Goal: Task Accomplishment & Management: Complete application form

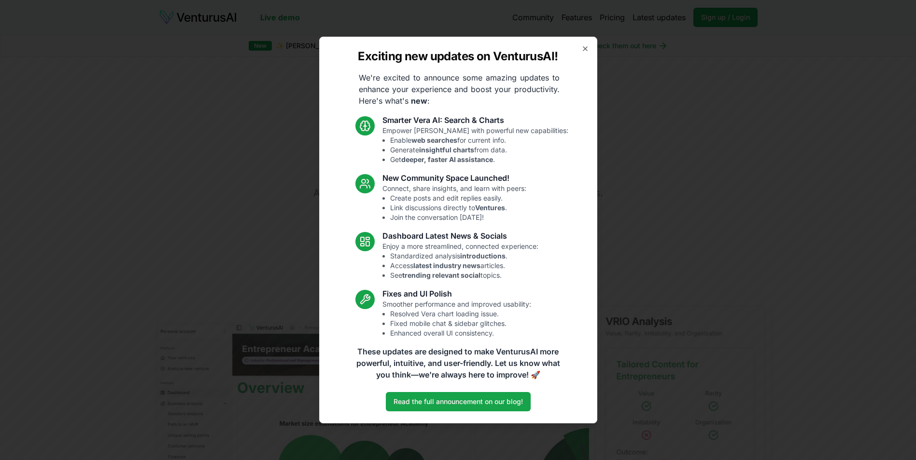
click at [588, 52] on icon "button" at bounding box center [585, 49] width 8 height 8
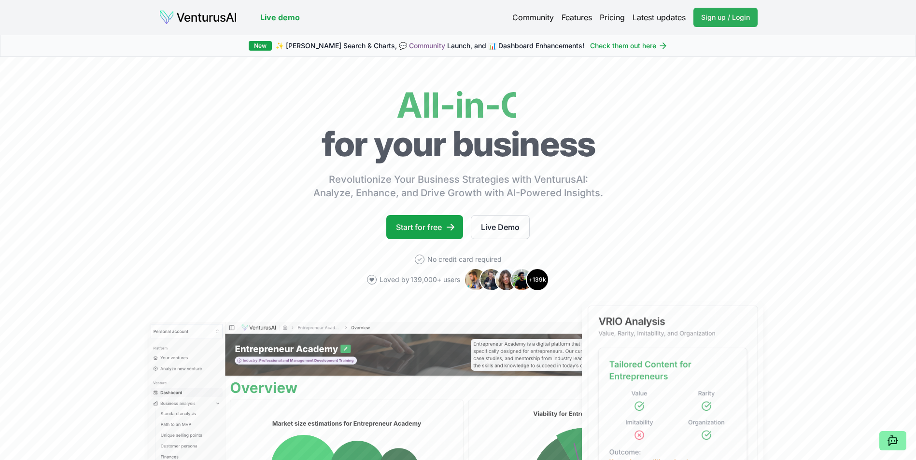
click at [729, 14] on span "Sign up / Login" at bounding box center [725, 18] width 49 height 10
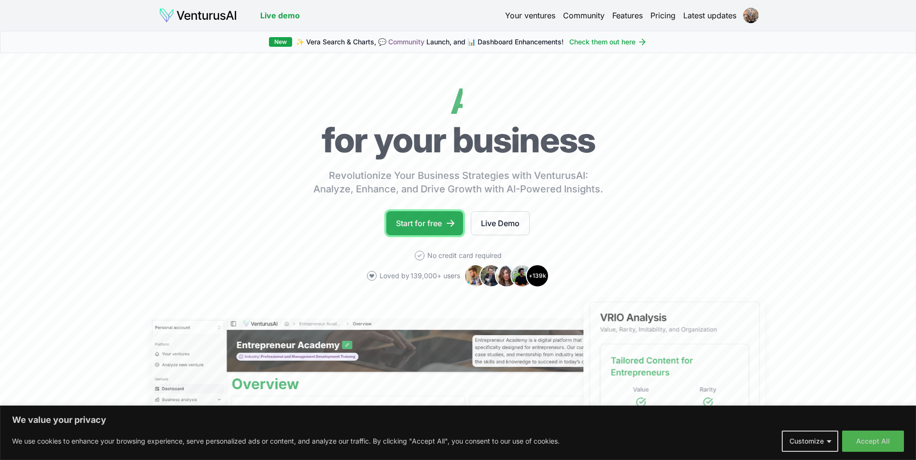
click at [442, 228] on link "Start for free" at bounding box center [424, 223] width 77 height 24
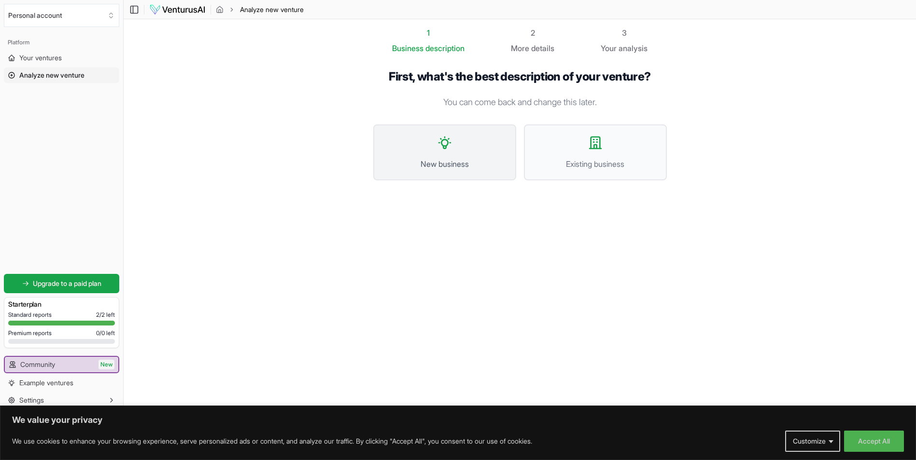
click at [474, 158] on span "New business" at bounding box center [445, 164] width 122 height 12
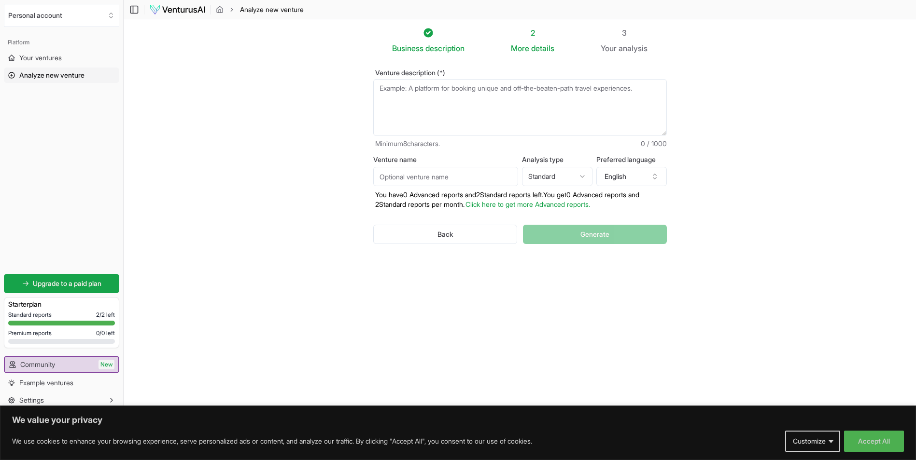
drag, startPoint x: 248, startPoint y: 95, endPoint x: 181, endPoint y: 94, distance: 66.1
click at [181, 94] on section "Business description 2 More details 3 Your analysis Venture description (*) Min…" at bounding box center [520, 215] width 792 height 393
drag, startPoint x: 259, startPoint y: 132, endPoint x: 799, endPoint y: 202, distance: 544.6
click at [799, 202] on section "Business description 2 More details 3 Your analysis Venture description (*) Min…" at bounding box center [520, 215] width 792 height 393
click at [486, 92] on textarea "Venture description (*)" at bounding box center [519, 107] width 293 height 57
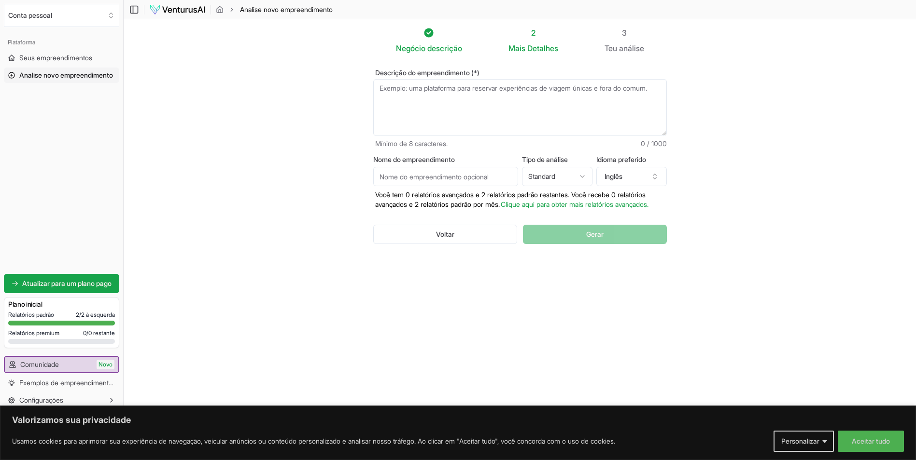
click at [488, 176] on input "Nome do empreendimento" at bounding box center [445, 176] width 145 height 19
type input "Ticiana Werner Restaurante & Wine Bar"
click at [569, 180] on html "Valorizamos sua privacidade Usamos cookies para aprimorar sua experiência de na…" at bounding box center [458, 230] width 916 height 460
click at [594, 190] on html "Valorizamos sua privacidade Usamos cookies para aprimorar sua experiência de na…" at bounding box center [458, 230] width 916 height 460
click at [640, 176] on button "Inglês" at bounding box center [631, 176] width 70 height 19
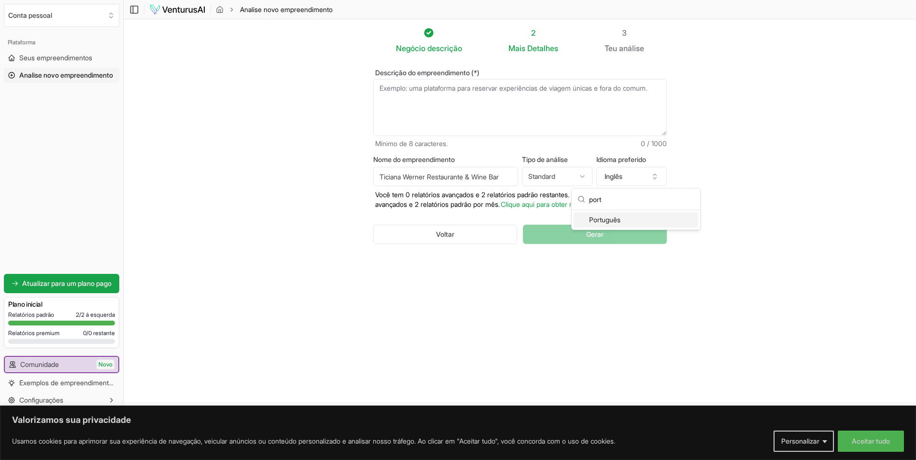
type input "port"
click at [654, 222] on div "Português" at bounding box center [635, 219] width 125 height 15
click at [535, 89] on textarea "Descrição do empreendimento (*)" at bounding box center [519, 107] width 293 height 57
click at [876, 444] on button "Aceitar tudo" at bounding box center [870, 441] width 66 height 21
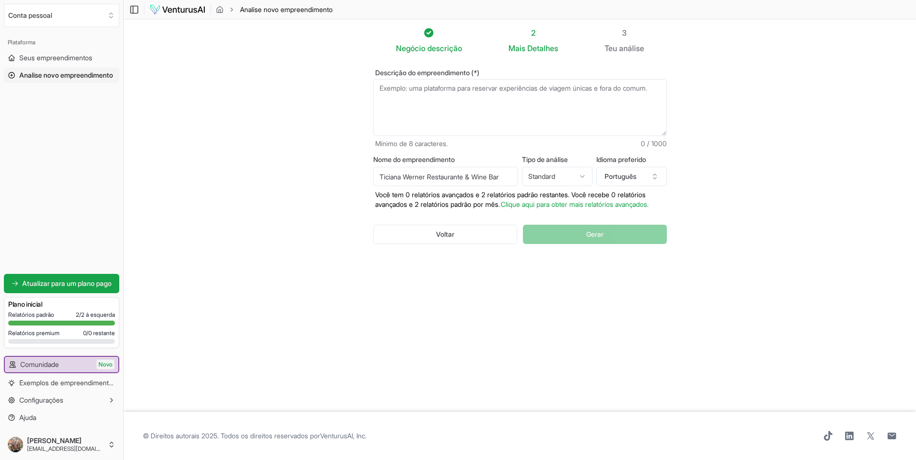
scroll to position [0, 0]
click at [491, 89] on textarea "Descrição do empreendimento (*)" at bounding box center [522, 107] width 293 height 57
type textarea "t"
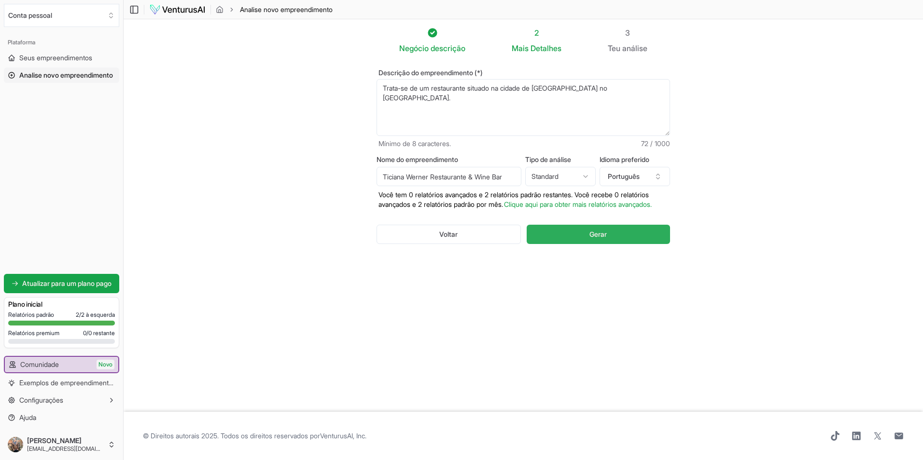
type textarea "Trata-se de um restaurante situado na cidade de [GEOGRAPHIC_DATA] no [GEOGRAPHI…"
click at [623, 244] on button "Gerar" at bounding box center [598, 234] width 143 height 19
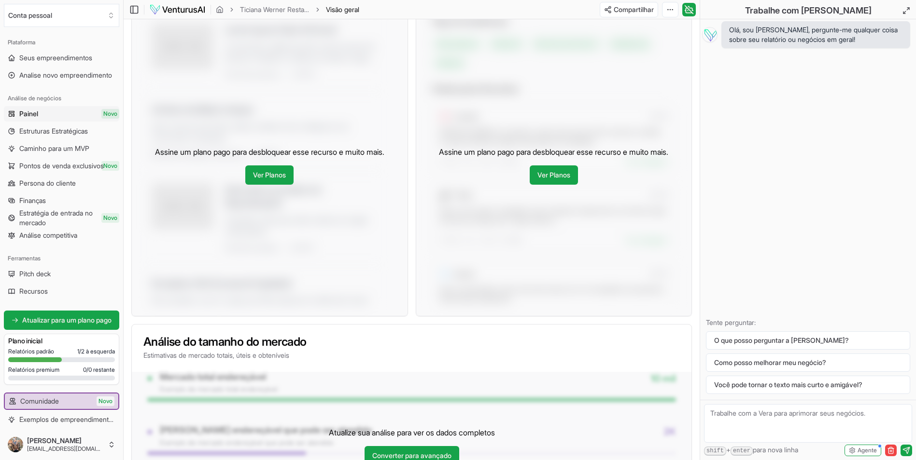
scroll to position [860, 0]
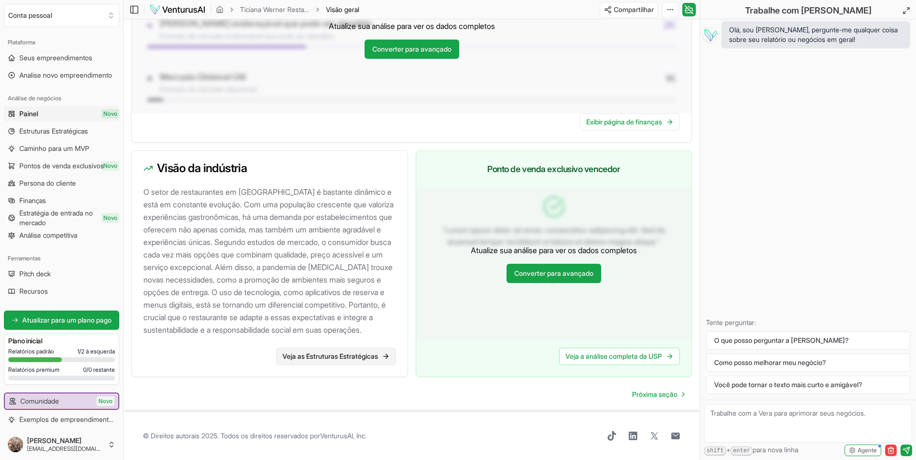
click at [347, 358] on font "Veja as Estruturas Estratégicas" at bounding box center [330, 357] width 96 height 10
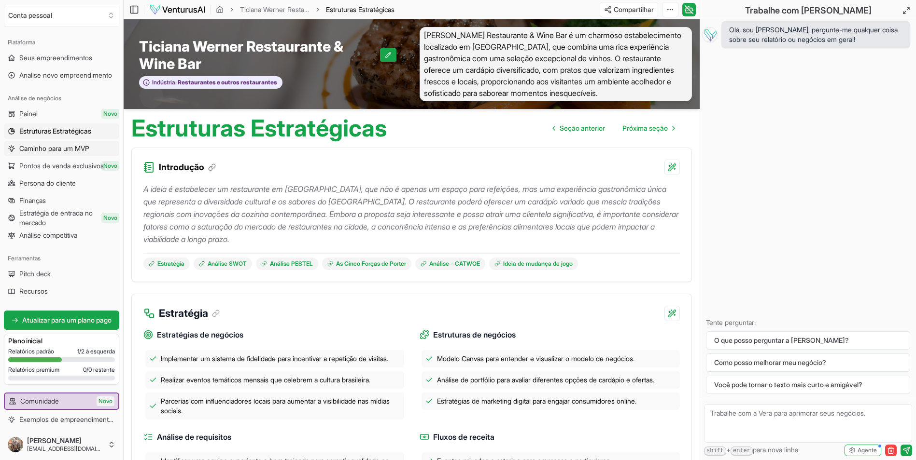
click at [69, 153] on span "Caminho para um MVP" at bounding box center [54, 149] width 70 height 10
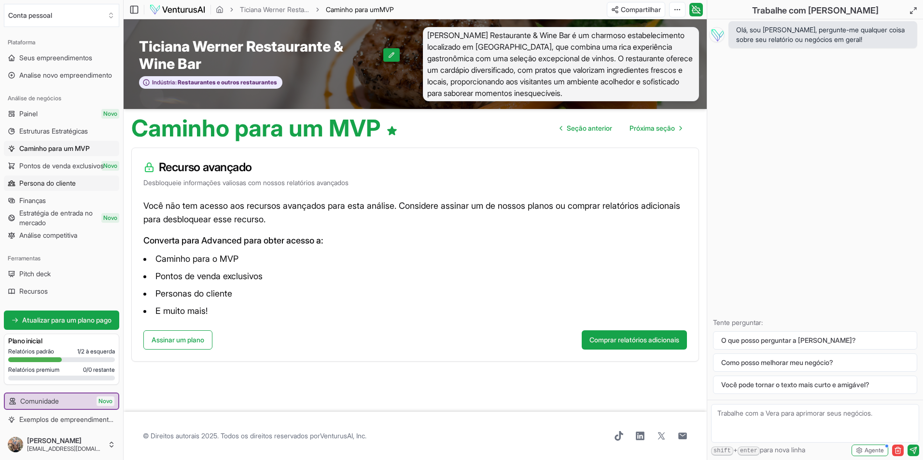
click at [76, 181] on span "Persona do cliente" at bounding box center [47, 184] width 56 height 10
click at [76, 181] on span "Persona do cliente" at bounding box center [47, 184] width 57 height 10
click at [55, 200] on link "Finanças" at bounding box center [61, 200] width 115 height 15
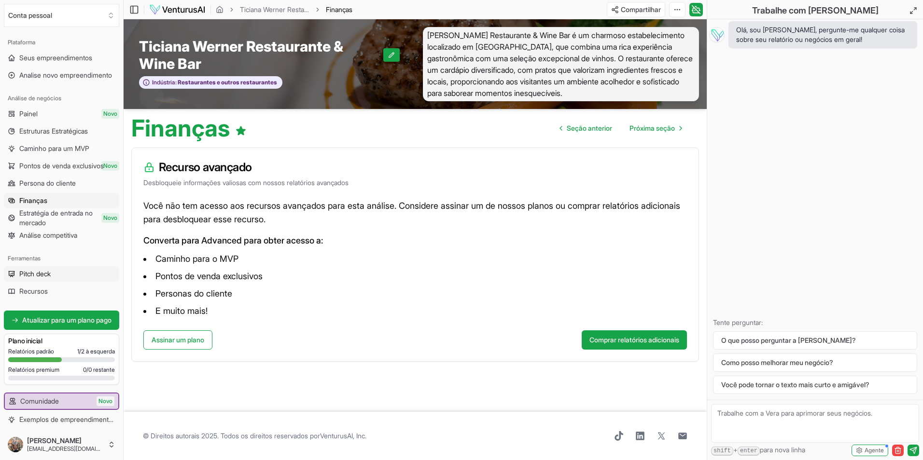
click at [65, 272] on link "Pitch deck" at bounding box center [61, 273] width 115 height 15
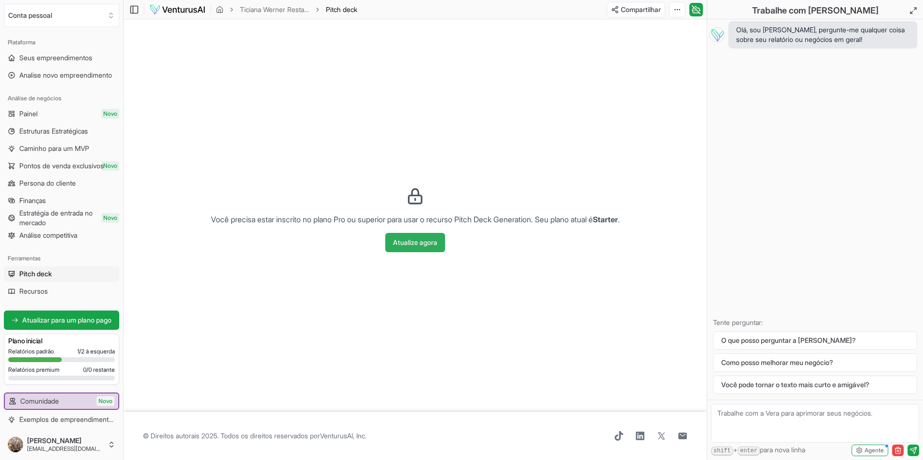
click at [414, 243] on button "Atualize agora" at bounding box center [415, 242] width 60 height 19
click at [70, 63] on link "Seus empreendimentos" at bounding box center [61, 57] width 115 height 15
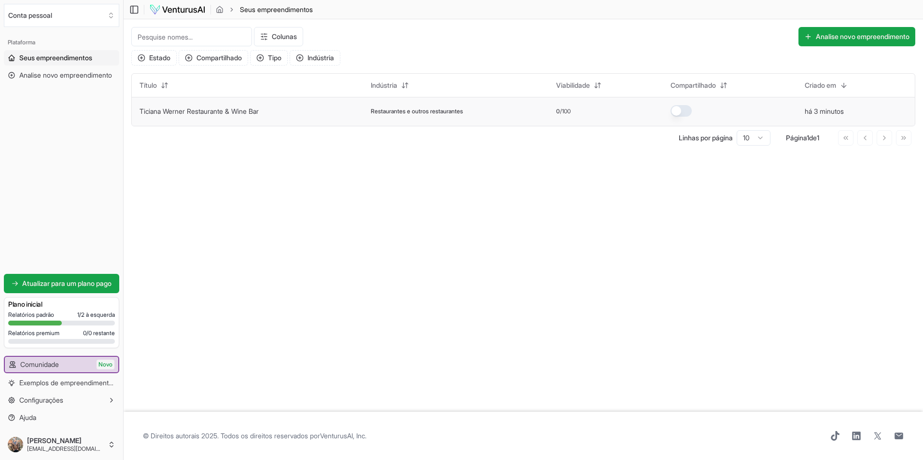
click at [229, 109] on link "Ticiana Werner Restaurante & Wine Bar" at bounding box center [198, 111] width 119 height 8
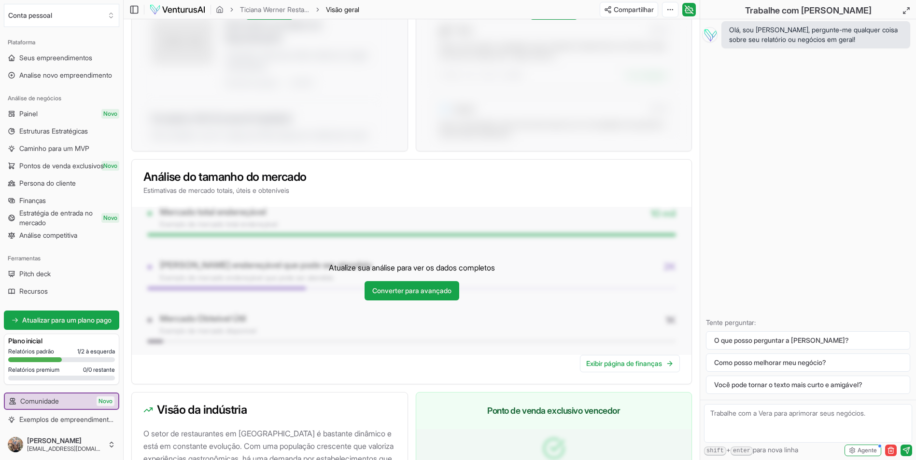
scroll to position [860, 0]
